Goal: Task Accomplishment & Management: Complete application form

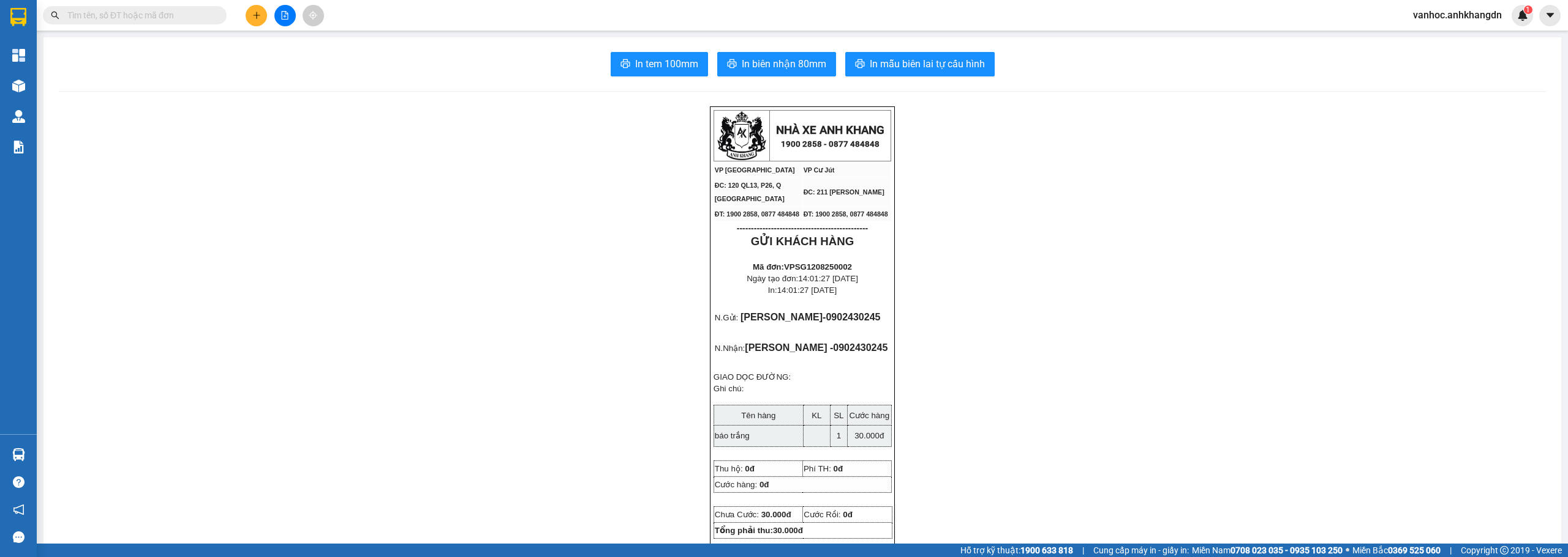
click at [258, 16] on icon "plus" at bounding box center [256, 15] width 9 height 9
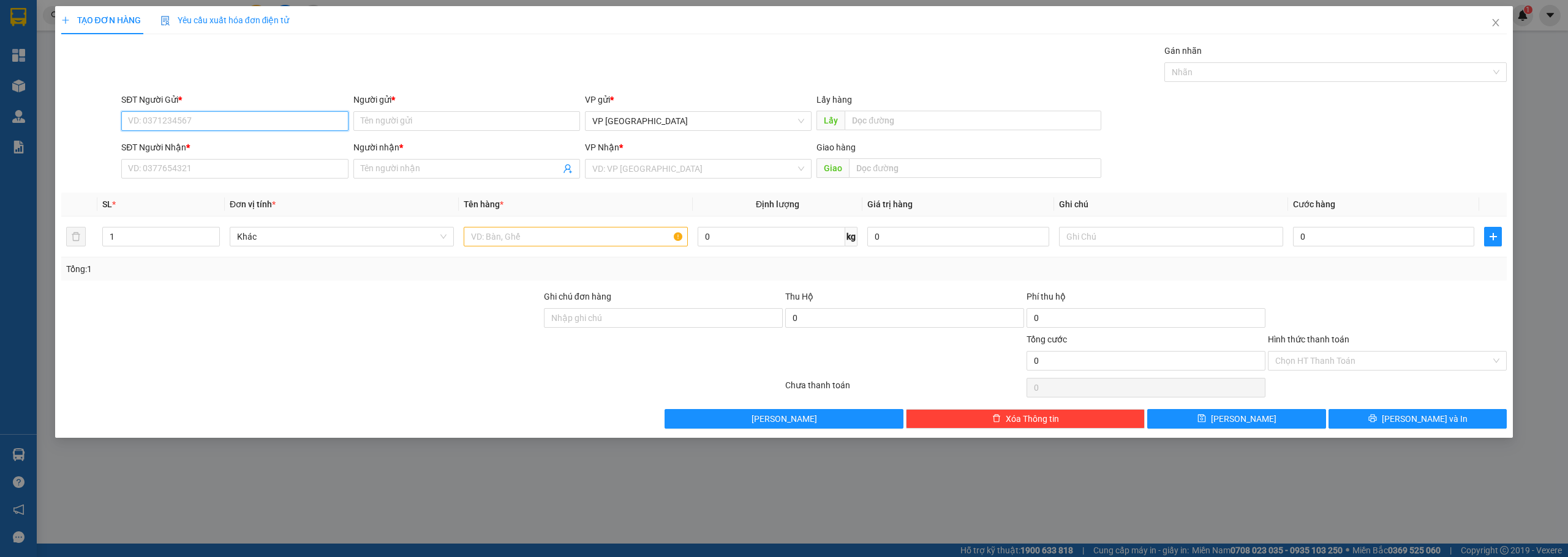
click at [239, 125] on input "SĐT Người Gửi *" at bounding box center [235, 121] width 227 height 19
click at [248, 153] on div "0905343621 - [GEOGRAPHIC_DATA]" at bounding box center [235, 145] width 227 height 19
type input "0905343621"
type input "tân lô"
type input "0905343621"
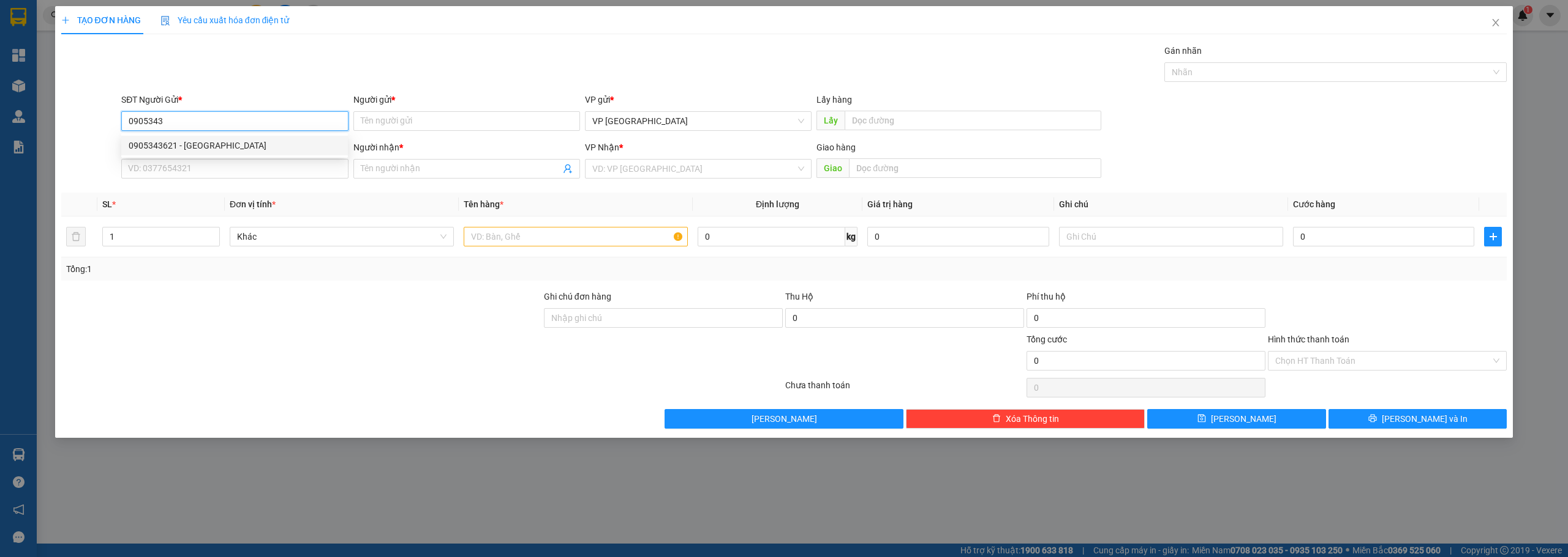
type input "tân lô"
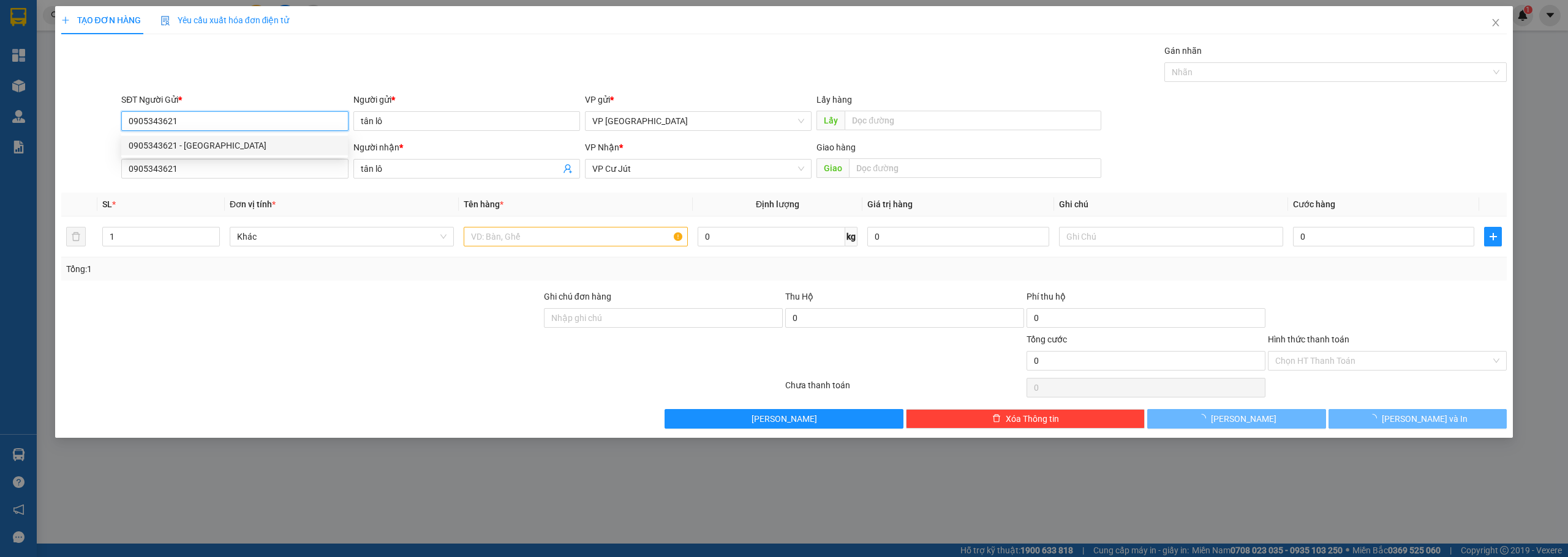
type input "40.000"
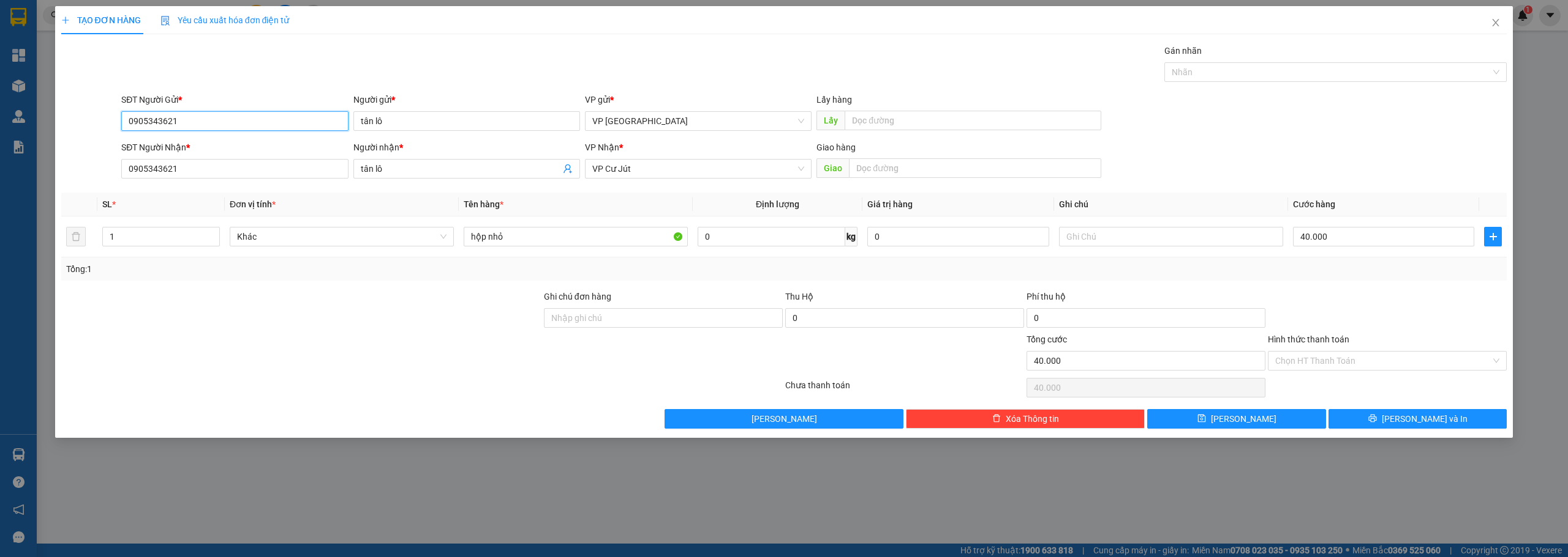
drag, startPoint x: 192, startPoint y: 122, endPoint x: 106, endPoint y: 112, distance: 86.6
click at [106, 112] on div "SĐT Người Gửi * 0905343621 Người gửi * tân lô VP gửi * VP [GEOGRAPHIC_DATA] Lấy…" at bounding box center [784, 114] width 1448 height 43
drag, startPoint x: 189, startPoint y: 118, endPoint x: 186, endPoint y: 124, distance: 6.7
click at [186, 124] on input "0923912119" at bounding box center [235, 121] width 227 height 19
click at [148, 120] on input "0923912119" at bounding box center [235, 121] width 227 height 19
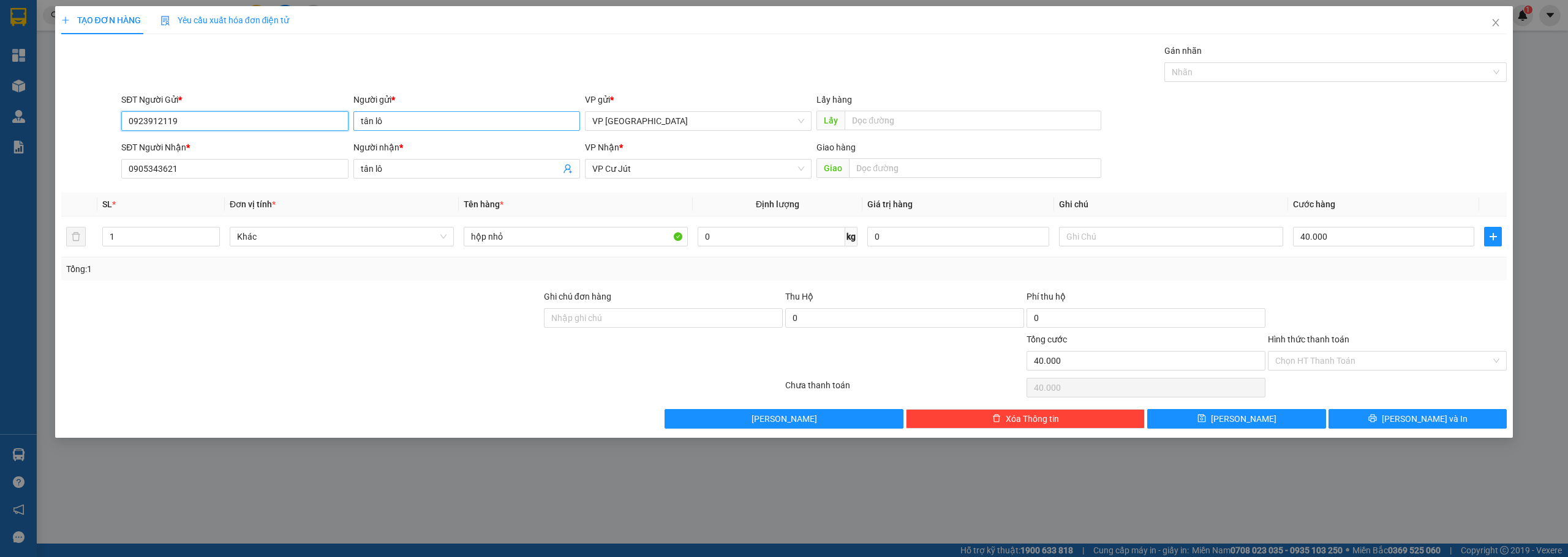
type input "0923912119"
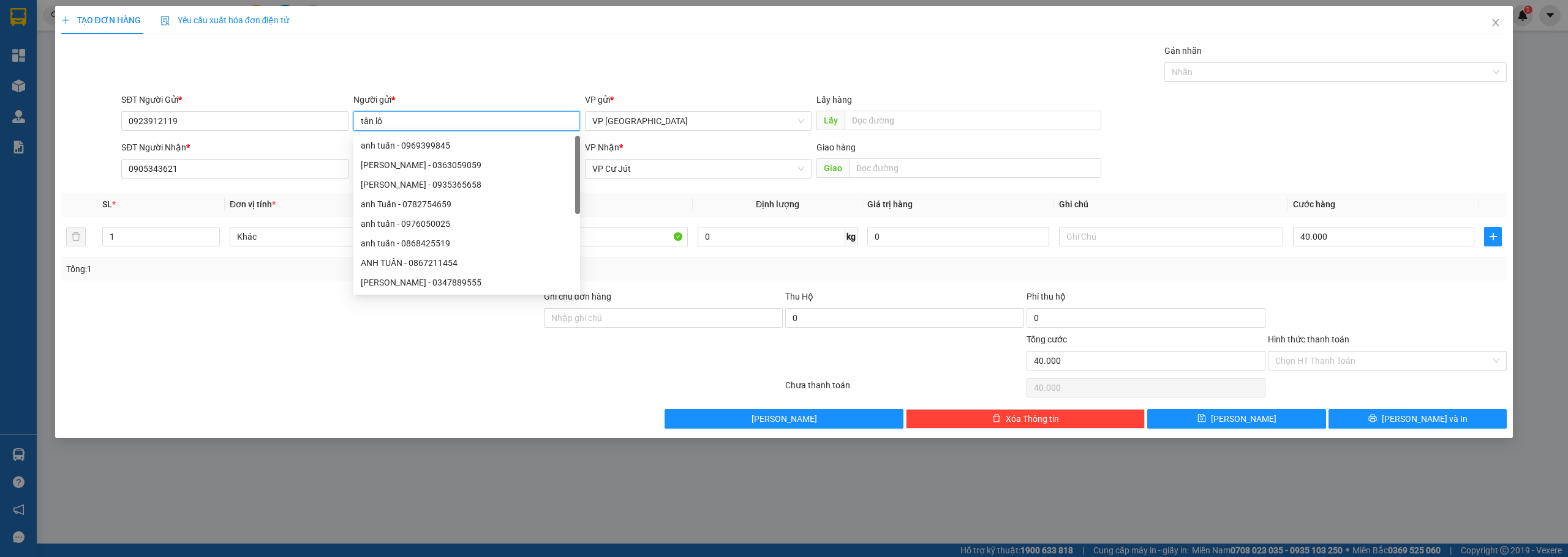
drag, startPoint x: 396, startPoint y: 127, endPoint x: 357, endPoint y: 122, distance: 39.3
click at [357, 122] on input "tân lô" at bounding box center [466, 121] width 227 height 19
paste input "í"
type input "tín"
click at [647, 199] on th "Tên hàng *" at bounding box center [576, 204] width 234 height 24
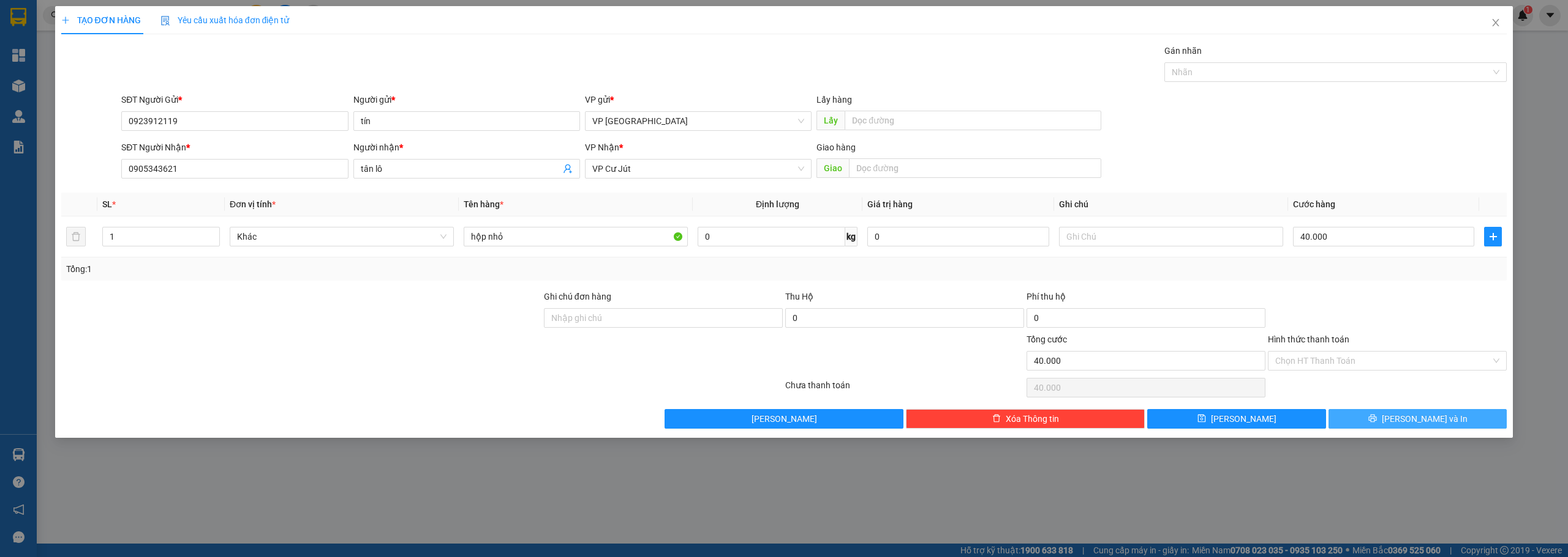
click at [1377, 422] on button "[PERSON_NAME] và In" at bounding box center [1418, 419] width 179 height 19
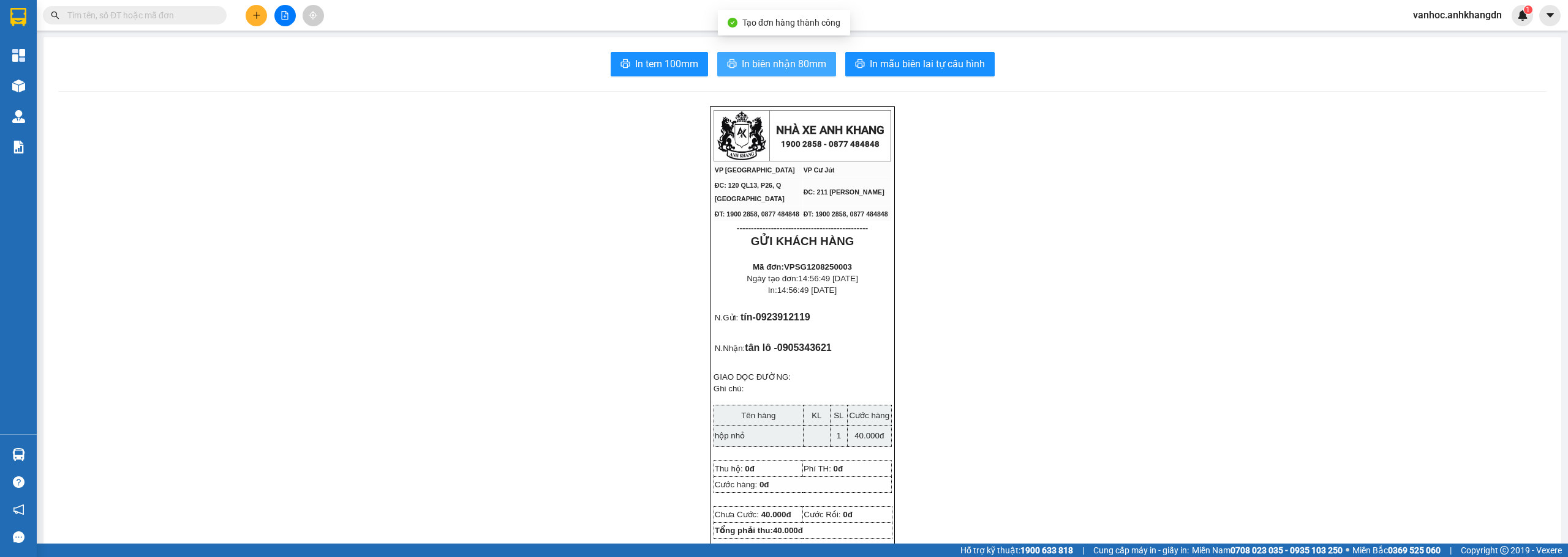
click at [760, 63] on span "In biên nhận 80mm" at bounding box center [784, 64] width 84 height 15
click at [629, 74] on button "In tem 100mm" at bounding box center [659, 64] width 98 height 25
drag, startPoint x: 122, startPoint y: 53, endPoint x: 125, endPoint y: 59, distance: 6.7
click at [125, 58] on div "In tem 100mm In biên nhận 80mm In mẫu biên lai tự cấu hình" at bounding box center [803, 64] width 1488 height 25
drag, startPoint x: 980, startPoint y: 550, endPoint x: 981, endPoint y: 558, distance: 8.1
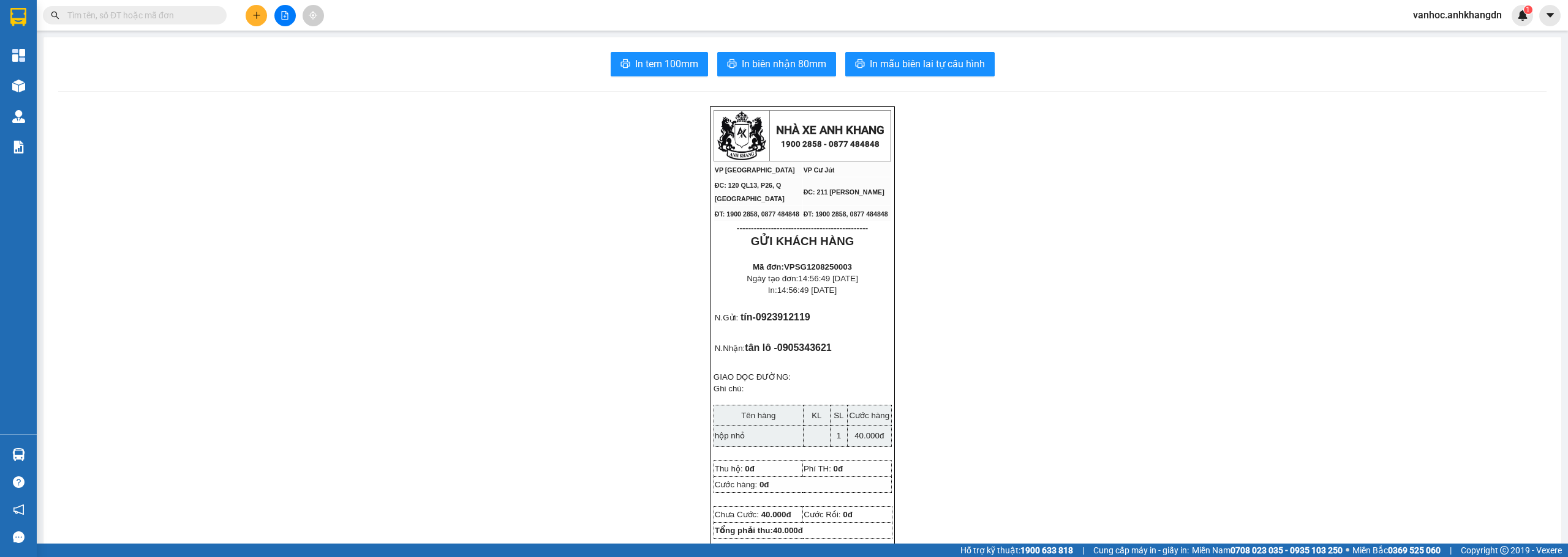
click at [981, 557] on html "Kết quả tìm kiếm ( 0 ) Bộ lọc No Data vanhoc.anhkhangdn 1 Tổng Quan Kho hàng mớ…" at bounding box center [784, 278] width 1568 height 557
